Goal: Information Seeking & Learning: Learn about a topic

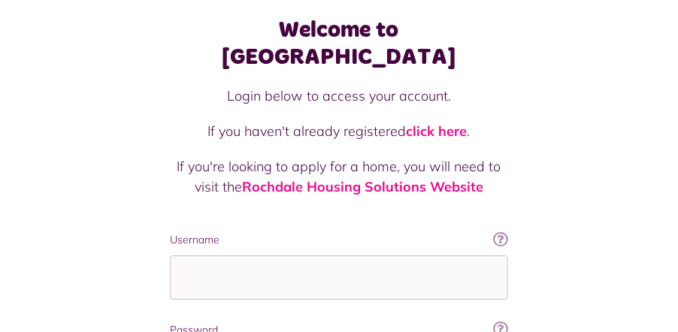
scroll to position [225, 0]
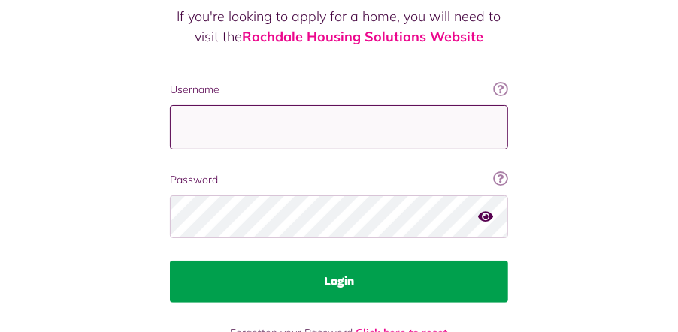
type input "**********"
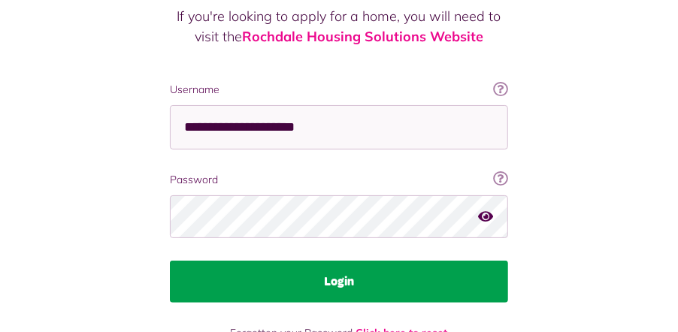
click at [294, 261] on button "Login" at bounding box center [339, 282] width 338 height 42
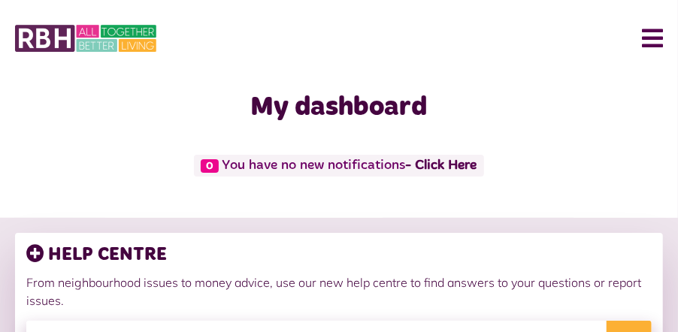
scroll to position [75, 0]
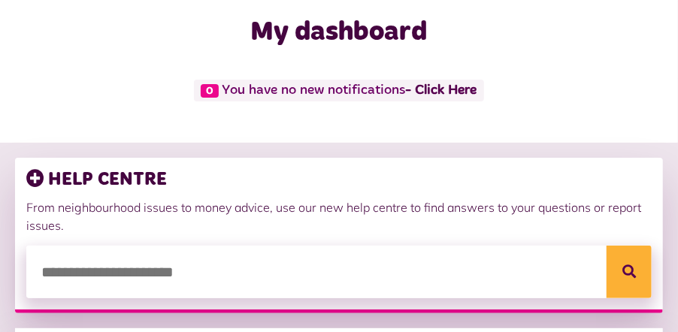
click at [240, 281] on input "search" at bounding box center [338, 272] width 625 height 53
click at [272, 76] on div "My dashboard Edit profile" at bounding box center [339, 40] width 678 height 77
click at [246, 287] on input "search" at bounding box center [338, 272] width 625 height 53
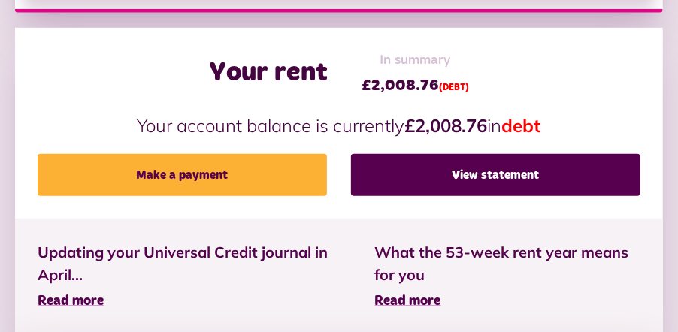
scroll to position [300, 0]
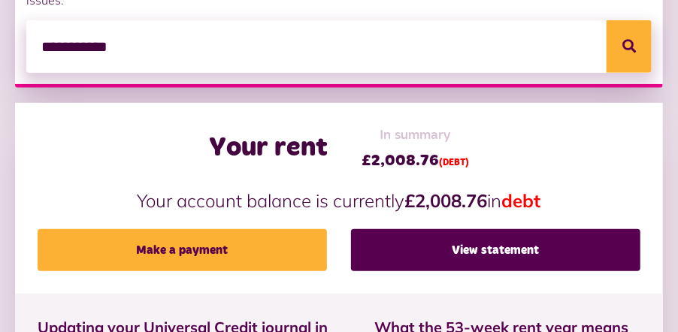
type input "**********"
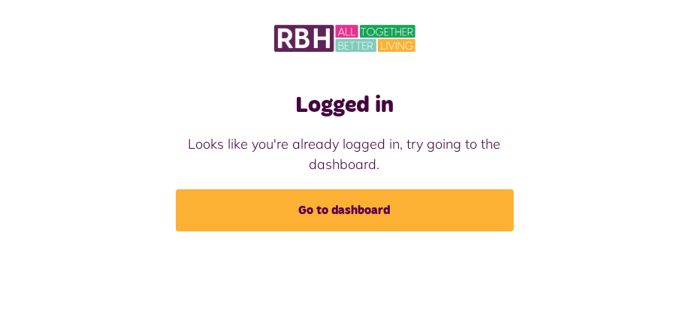
drag, startPoint x: 0, startPoint y: 0, endPoint x: 661, endPoint y: 29, distance: 661.7
click at [662, 29] on div at bounding box center [344, 39] width 659 height 32
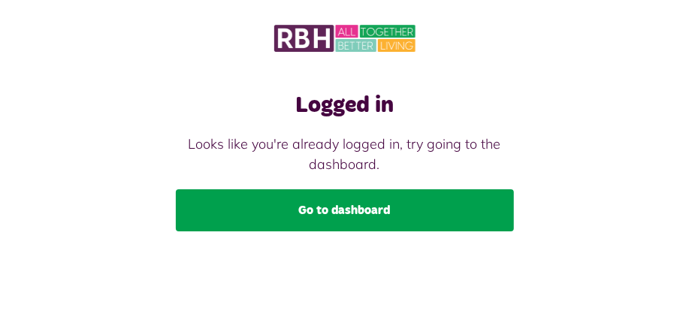
click at [442, 201] on link "Go to dashboard" at bounding box center [345, 210] width 338 height 42
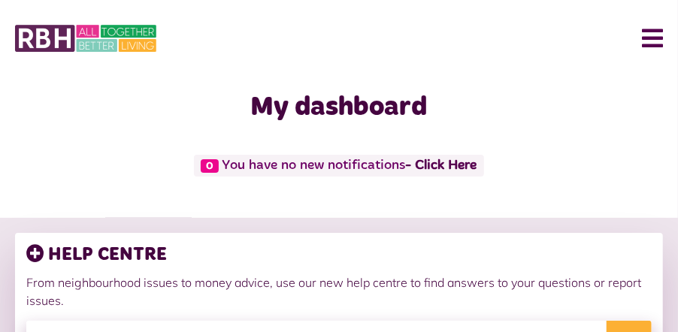
scroll to position [150, 0]
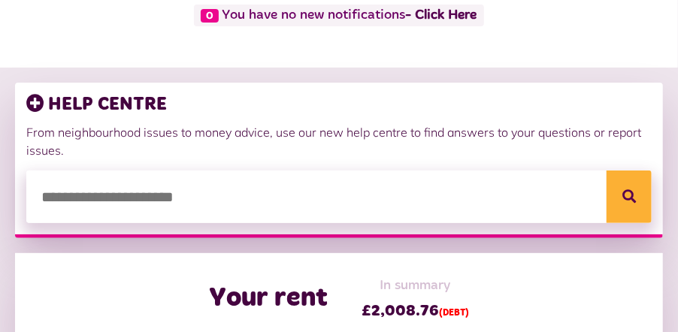
click at [424, 180] on input "search" at bounding box center [338, 197] width 625 height 53
type input "**********"
click at [624, 197] on button "Search" at bounding box center [628, 197] width 45 height 53
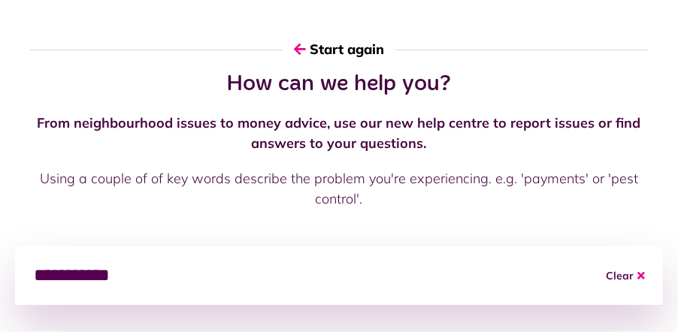
scroll to position [150, 0]
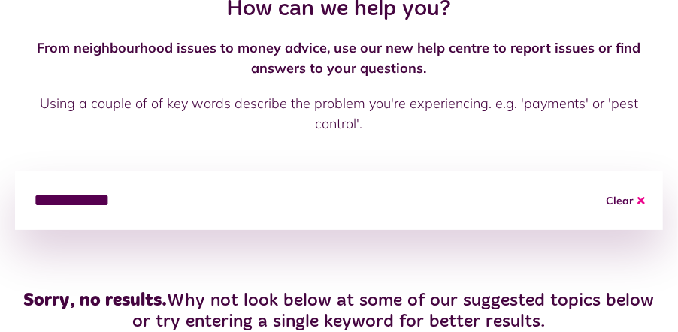
click at [618, 183] on button "Clear" at bounding box center [624, 200] width 75 height 59
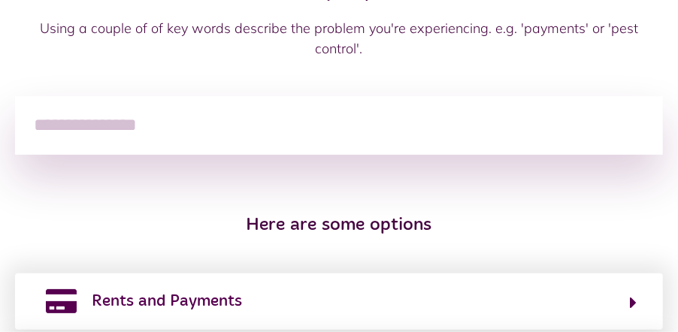
scroll to position [300, 0]
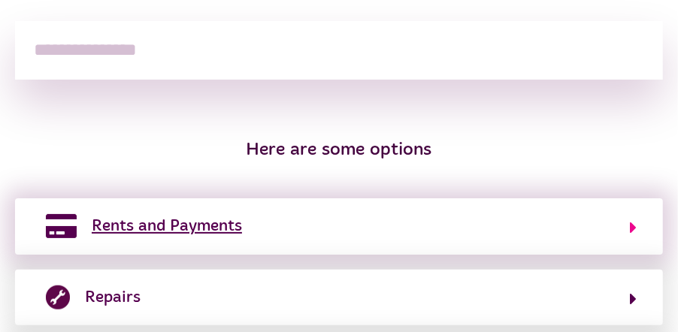
click at [458, 213] on button "Rents and Payments" at bounding box center [338, 226] width 595 height 26
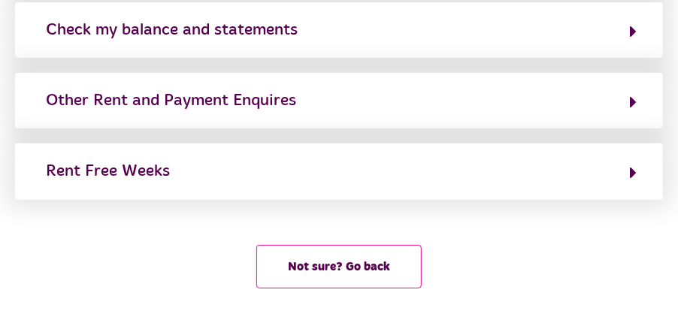
scroll to position [432, 0]
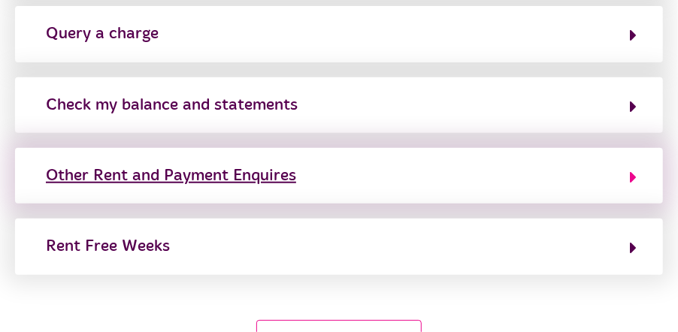
click at [392, 168] on button "Other Rent and Payment Enquires" at bounding box center [338, 176] width 595 height 26
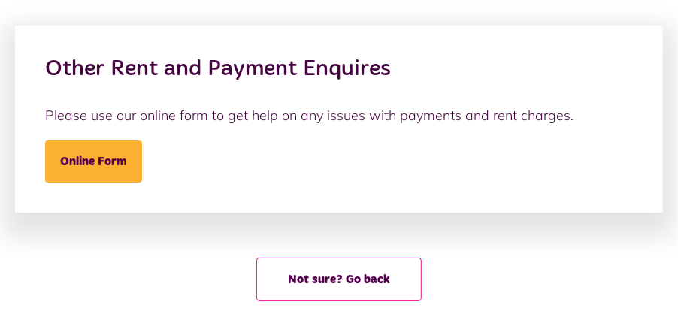
scroll to position [163, 0]
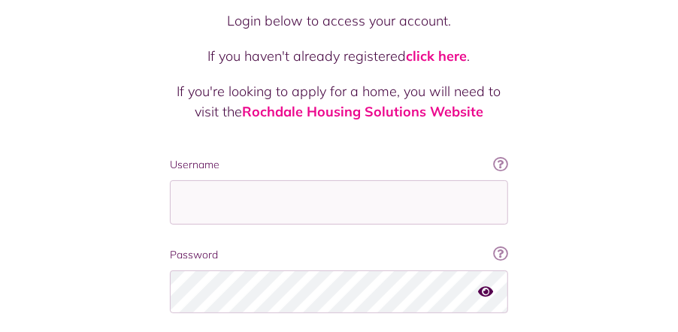
scroll to position [225, 0]
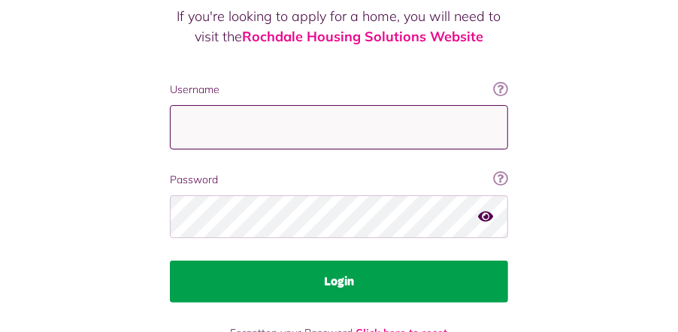
type input "**********"
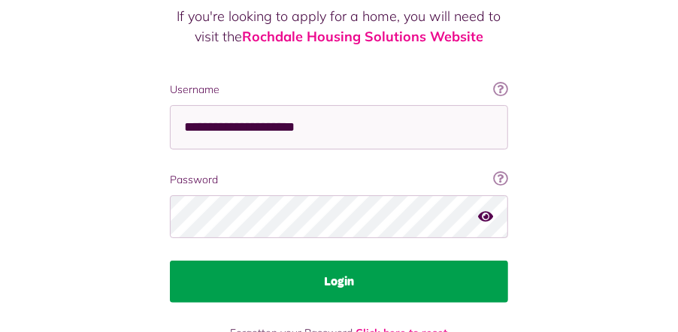
click at [322, 261] on button "Login" at bounding box center [339, 282] width 338 height 42
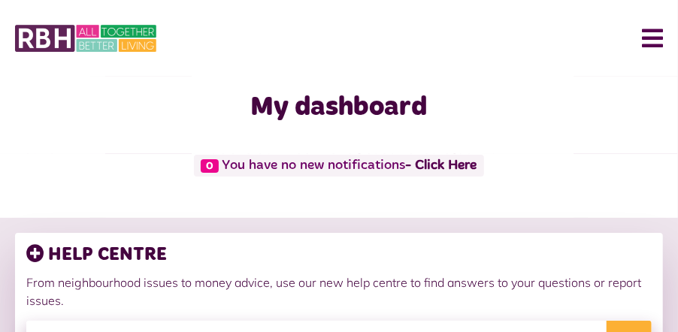
scroll to position [75, 0]
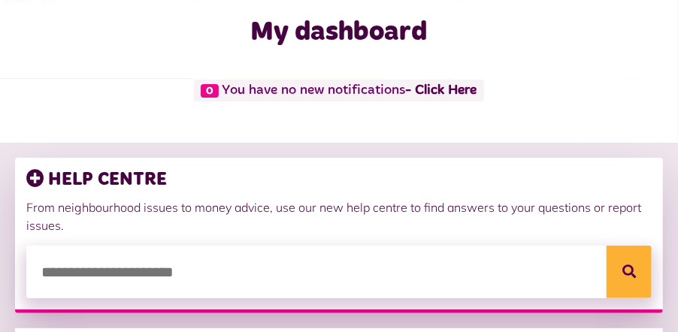
drag, startPoint x: 322, startPoint y: 231, endPoint x: 279, endPoint y: 228, distance: 42.9
click at [279, 228] on p "From neighbourhood issues to money advice, use our new help centre to find answ…" at bounding box center [338, 216] width 625 height 36
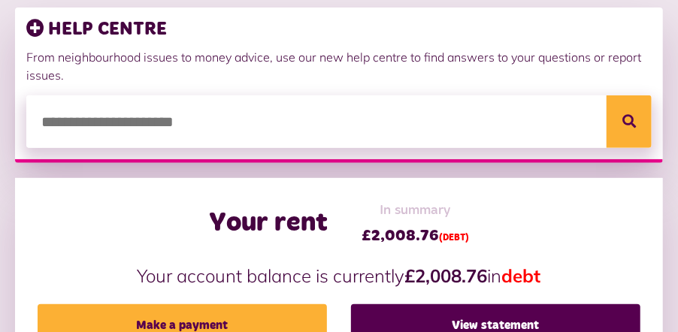
scroll to position [300, 0]
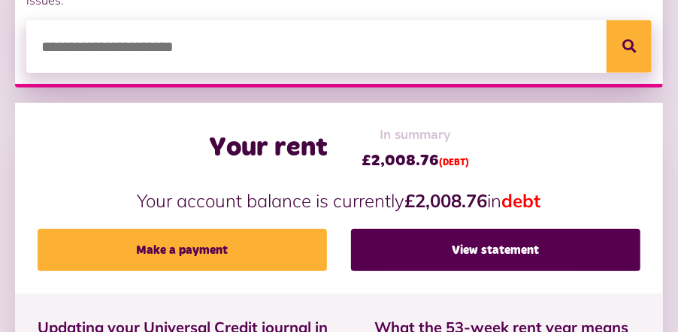
click at [371, 174] on div "Your rent In summary £2,008.76 (DEBT) Your account balance is currently £2,008.…" at bounding box center [339, 198] width 648 height 191
